Goal: Find contact information

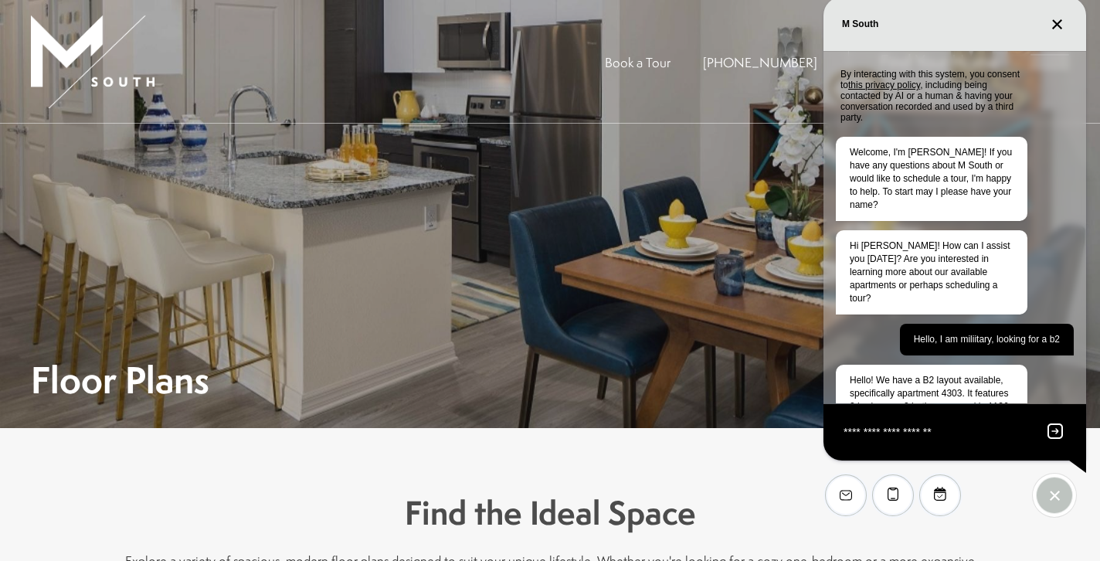
scroll to position [110, 0]
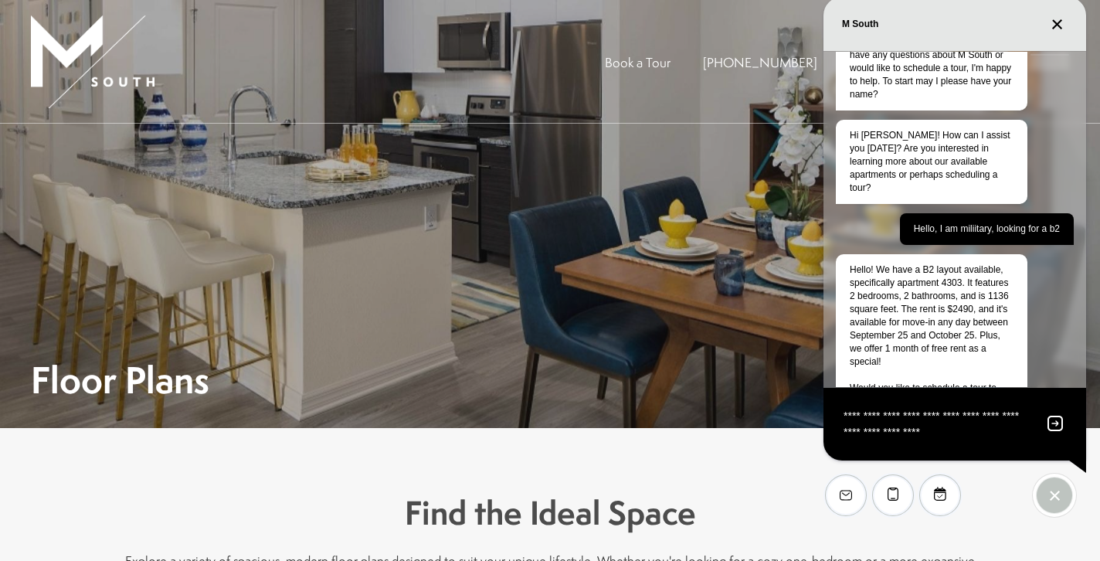
type textarea "**********"
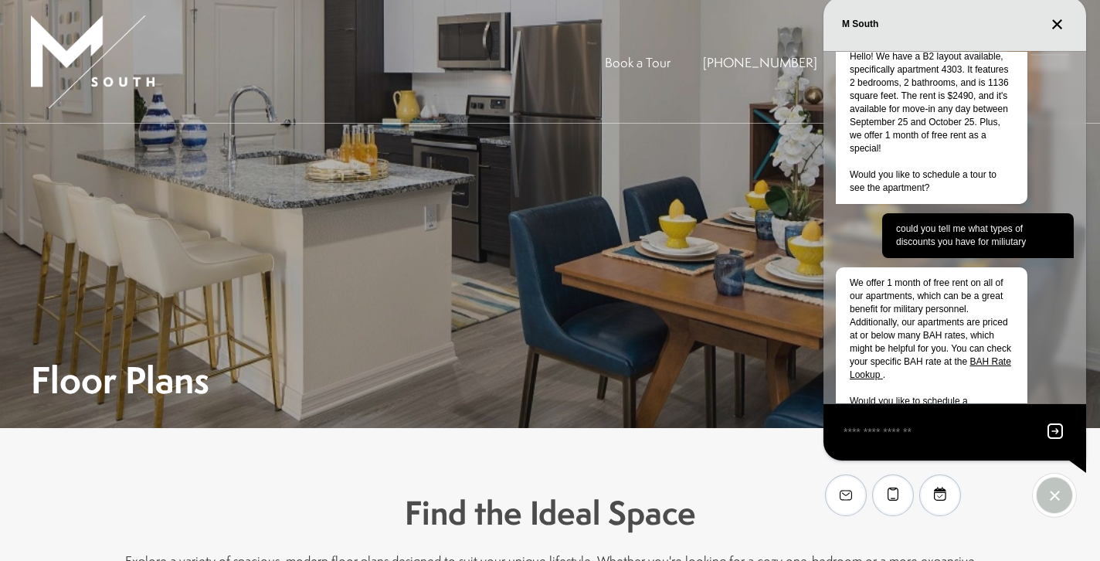
scroll to position [337, 0]
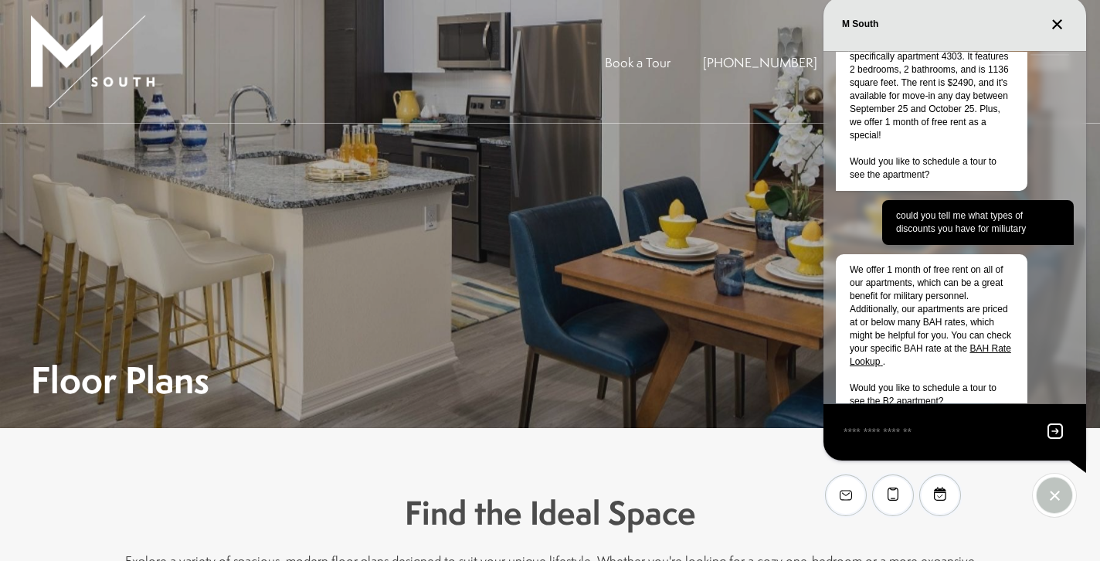
click at [1060, 23] on icon "Close chat" at bounding box center [1058, 25] width 12 height 12
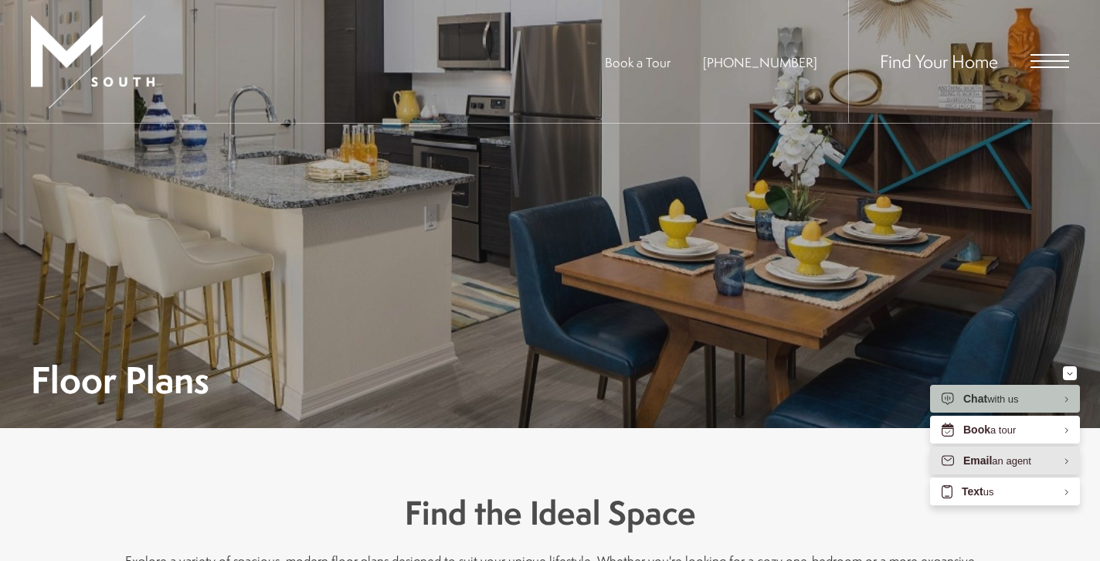
click at [1030, 454] on div "Email an agent" at bounding box center [997, 461] width 68 height 15
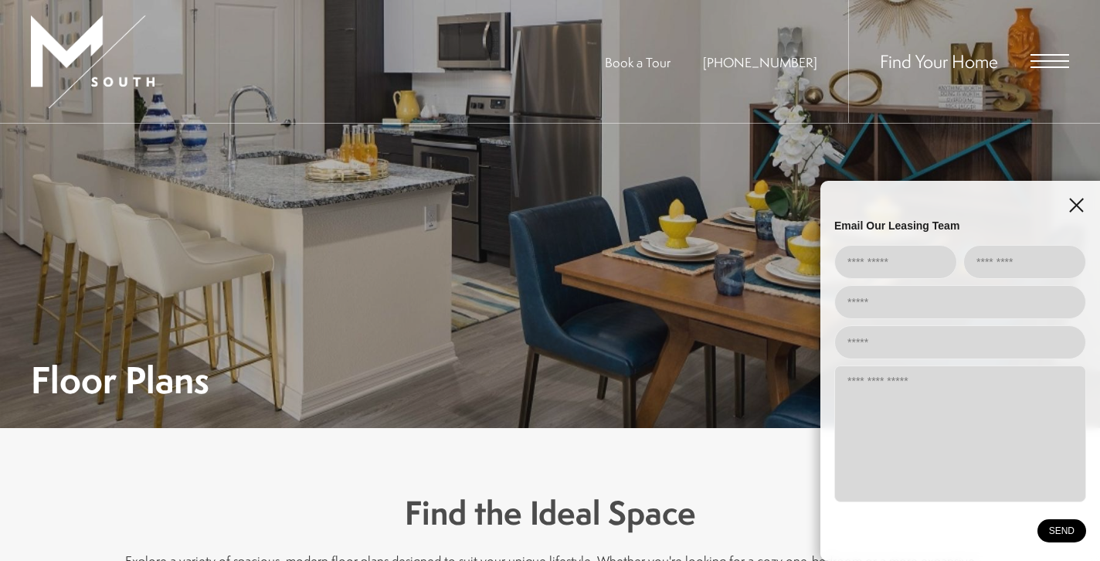
click at [1079, 210] on icon "EliseAI Widget" at bounding box center [1076, 205] width 15 height 15
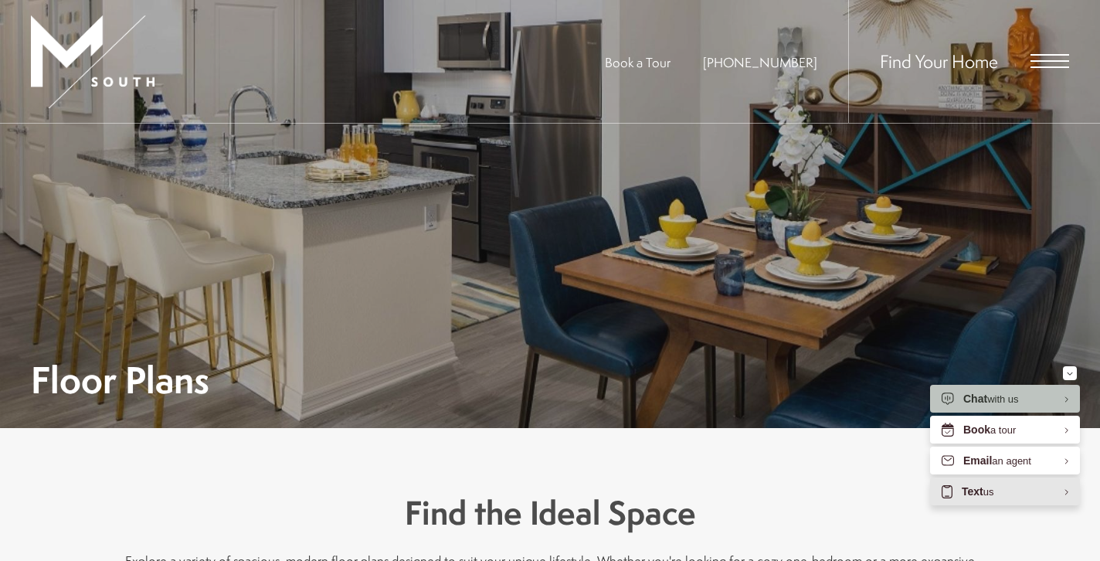
click at [1010, 484] on div "Text us" at bounding box center [1005, 491] width 150 height 28
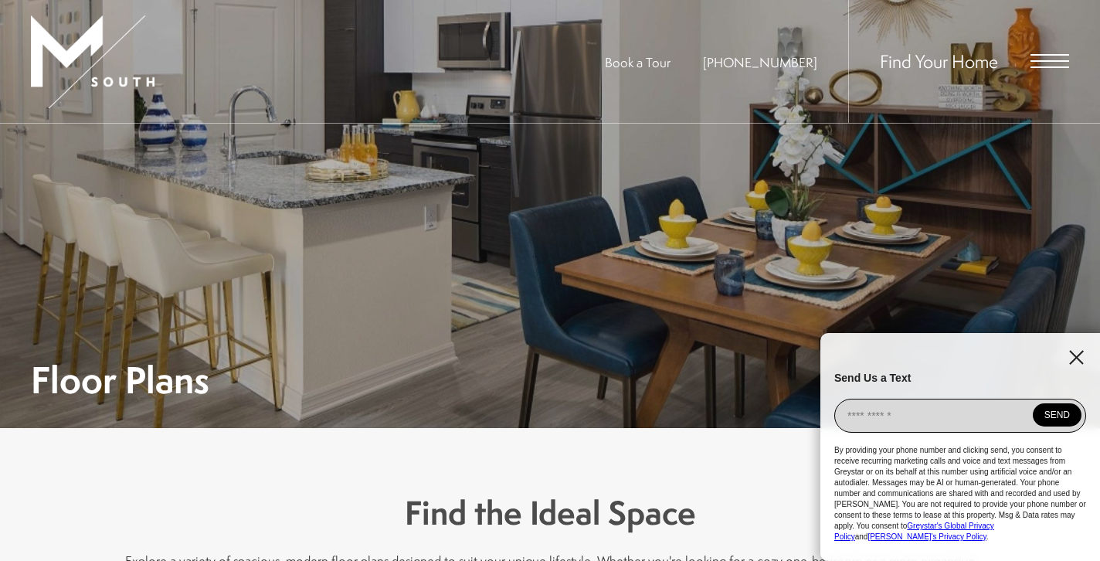
click at [906, 417] on input "EliseAI Widget" at bounding box center [960, 416] width 252 height 34
type input "**********"
click at [1072, 426] on button "SEND" at bounding box center [1057, 414] width 49 height 23
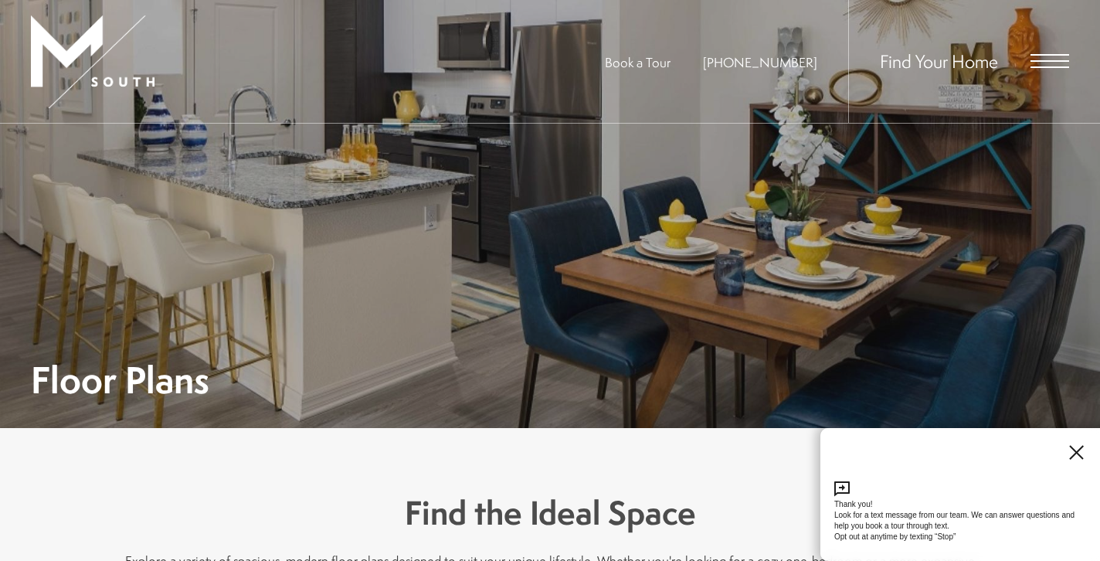
click at [1081, 454] on icon "EliseAI Widget" at bounding box center [1076, 452] width 15 height 15
